Goal: Information Seeking & Learning: Learn about a topic

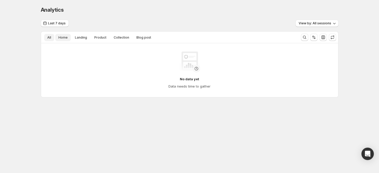
click at [66, 38] on span "Home" at bounding box center [62, 37] width 9 height 4
click at [83, 36] on span "Landing" at bounding box center [81, 37] width 12 height 4
click at [100, 37] on span "Product" at bounding box center [100, 37] width 12 height 4
drag, startPoint x: 121, startPoint y: 37, endPoint x: 142, endPoint y: 39, distance: 20.7
click at [122, 37] on span "Collection" at bounding box center [121, 37] width 15 height 4
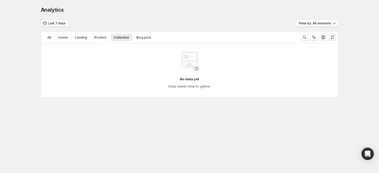
click at [169, 40] on ul "All Home Landing Product Collection Blog post More views" at bounding box center [169, 37] width 252 height 7
click at [225, 14] on div "Analytics. This page is ready Analytics" at bounding box center [190, 10] width 298 height 20
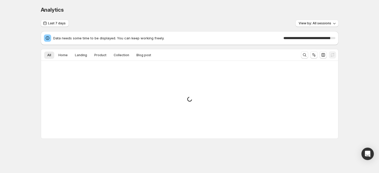
click at [176, 19] on div "Analytics. This page is ready Analytics" at bounding box center [190, 10] width 298 height 20
